Goal: Use online tool/utility: Utilize a website feature to perform a specific function

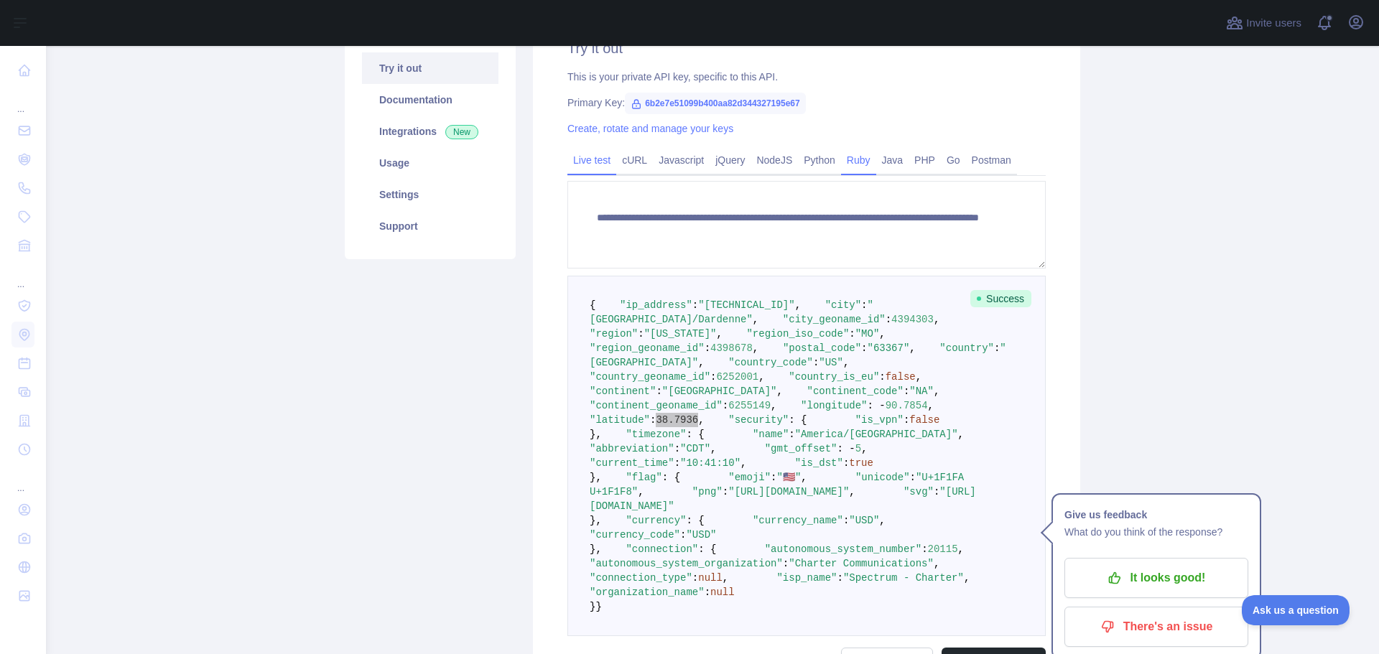
scroll to position [154, 0]
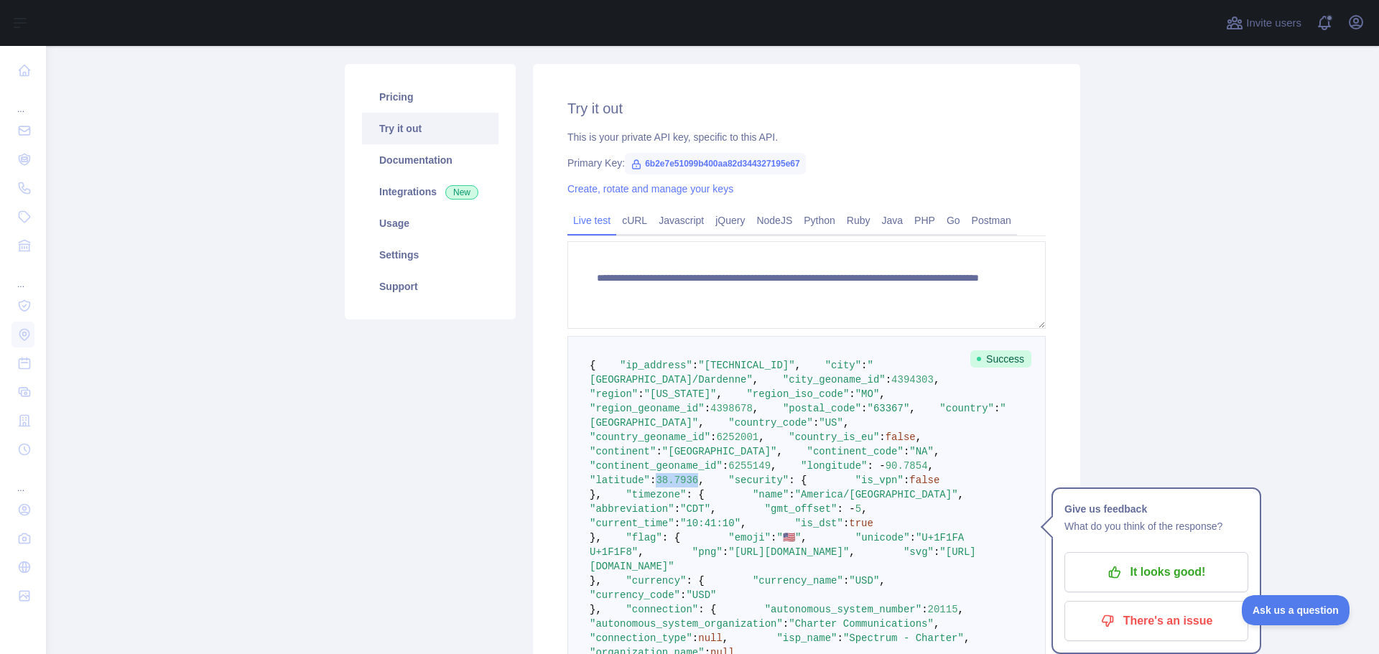
click at [400, 134] on link "Try it out" at bounding box center [430, 129] width 136 height 32
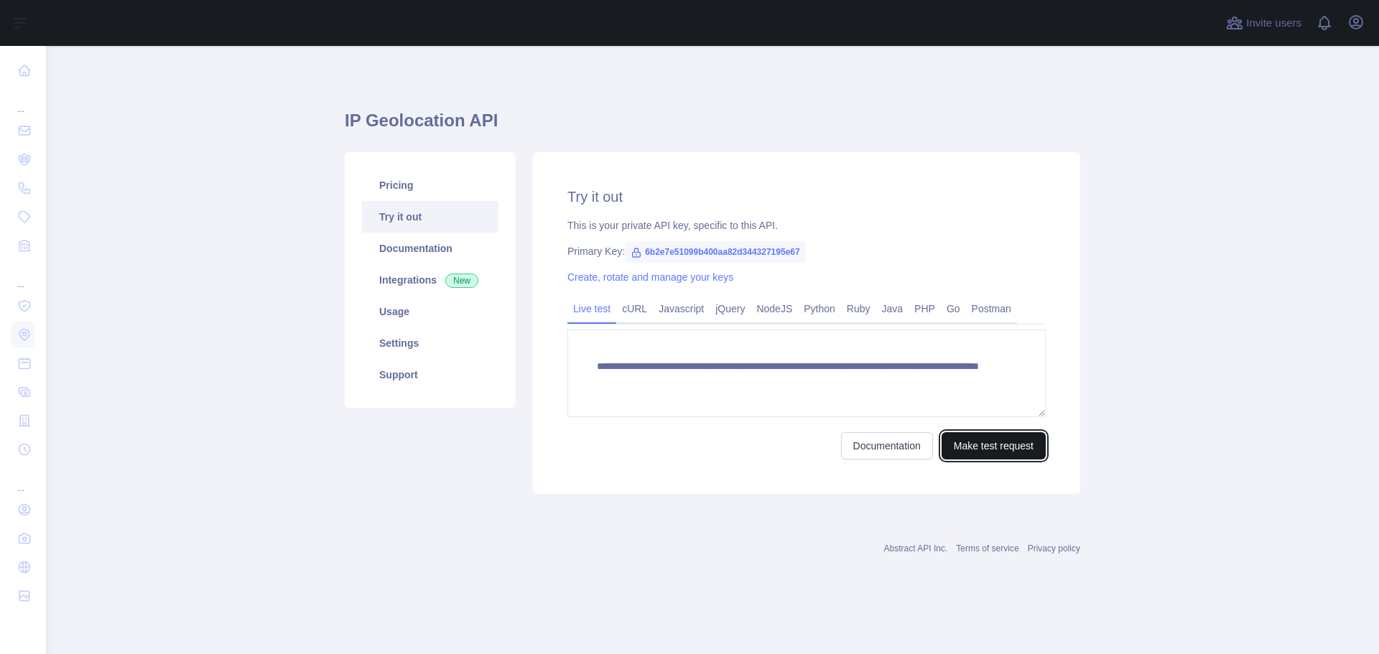
click at [983, 450] on button "Make test request" at bounding box center [993, 445] width 104 height 27
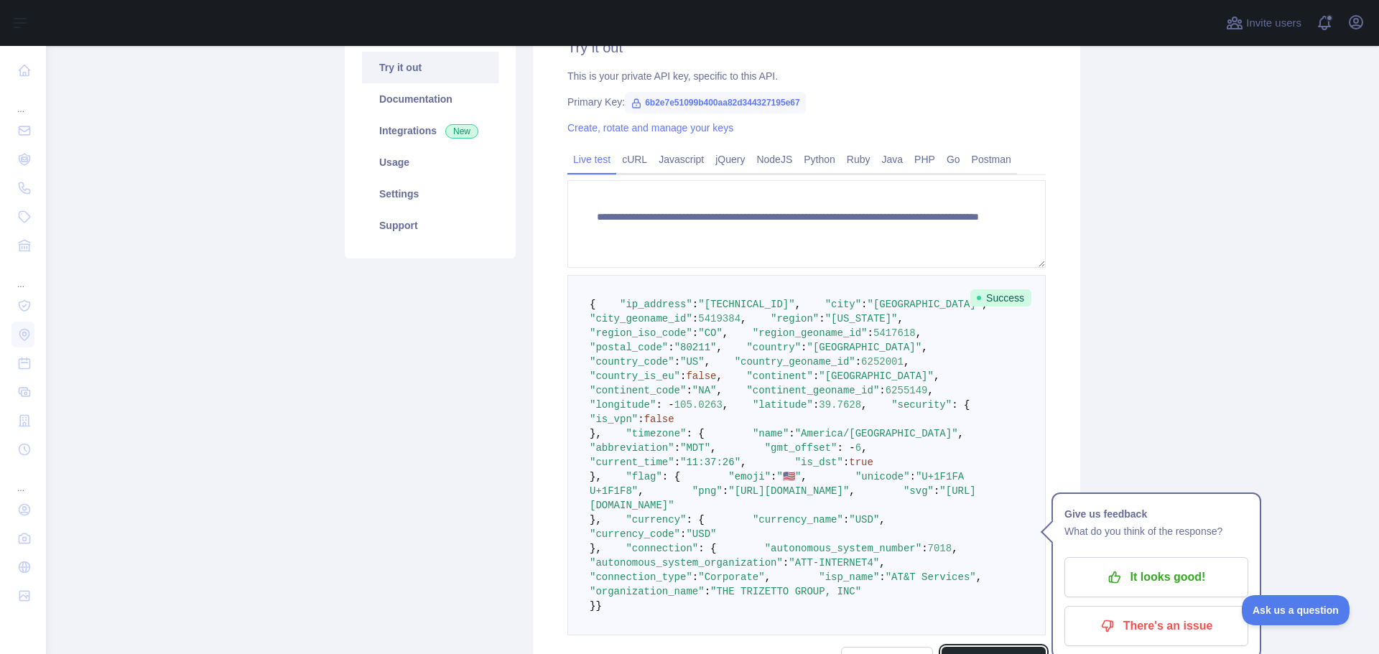
scroll to position [287, 0]
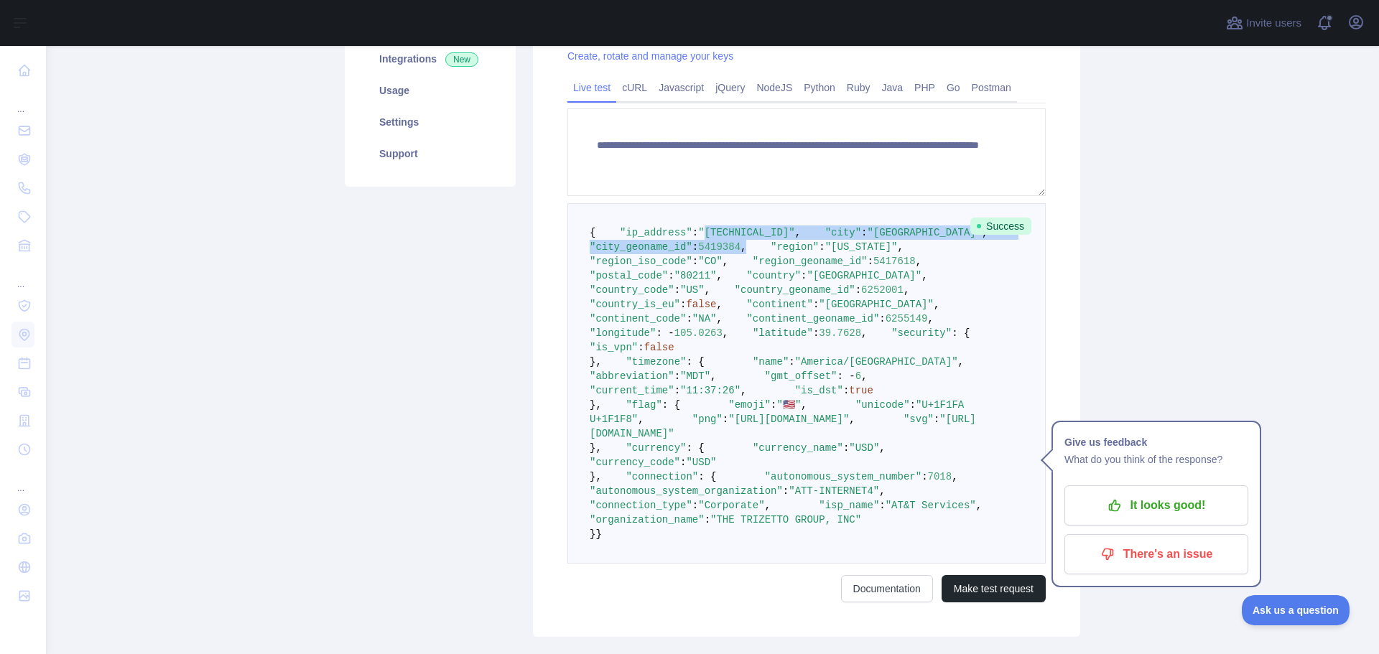
drag, startPoint x: 689, startPoint y: 245, endPoint x: 772, endPoint y: 272, distance: 87.0
click at [772, 272] on pre "{ "ip_address" : "12.17.199.98" , "city" : "Denver" , "city_geoname_id" : 54193…" at bounding box center [806, 383] width 478 height 360
click at [785, 275] on pre "{ "ip_address" : "12.17.199.98" , "city" : "Denver" , "city_geoname_id" : 54193…" at bounding box center [806, 383] width 478 height 360
